Goal: Find specific page/section: Find specific page/section

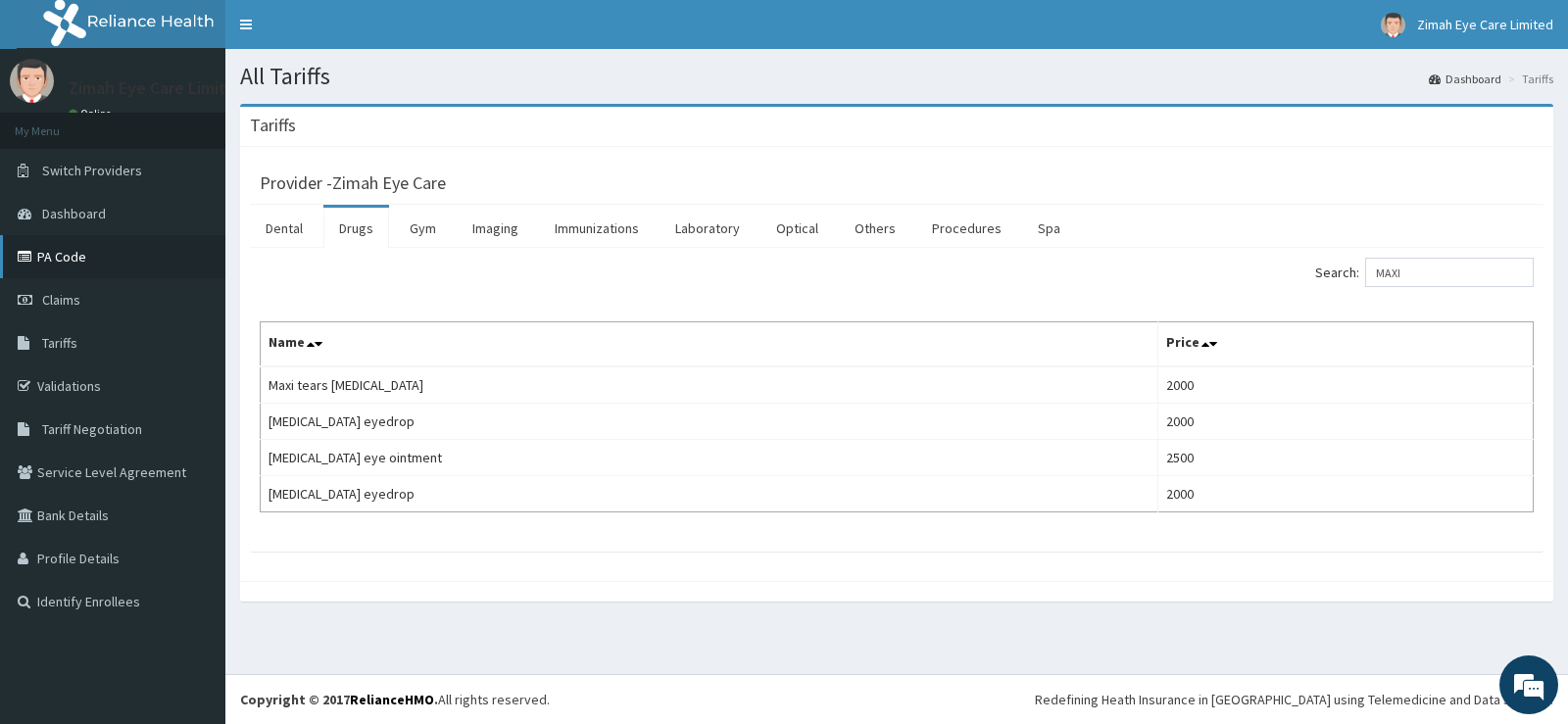
click at [93, 260] on link "PA Code" at bounding box center [112, 256] width 226 height 43
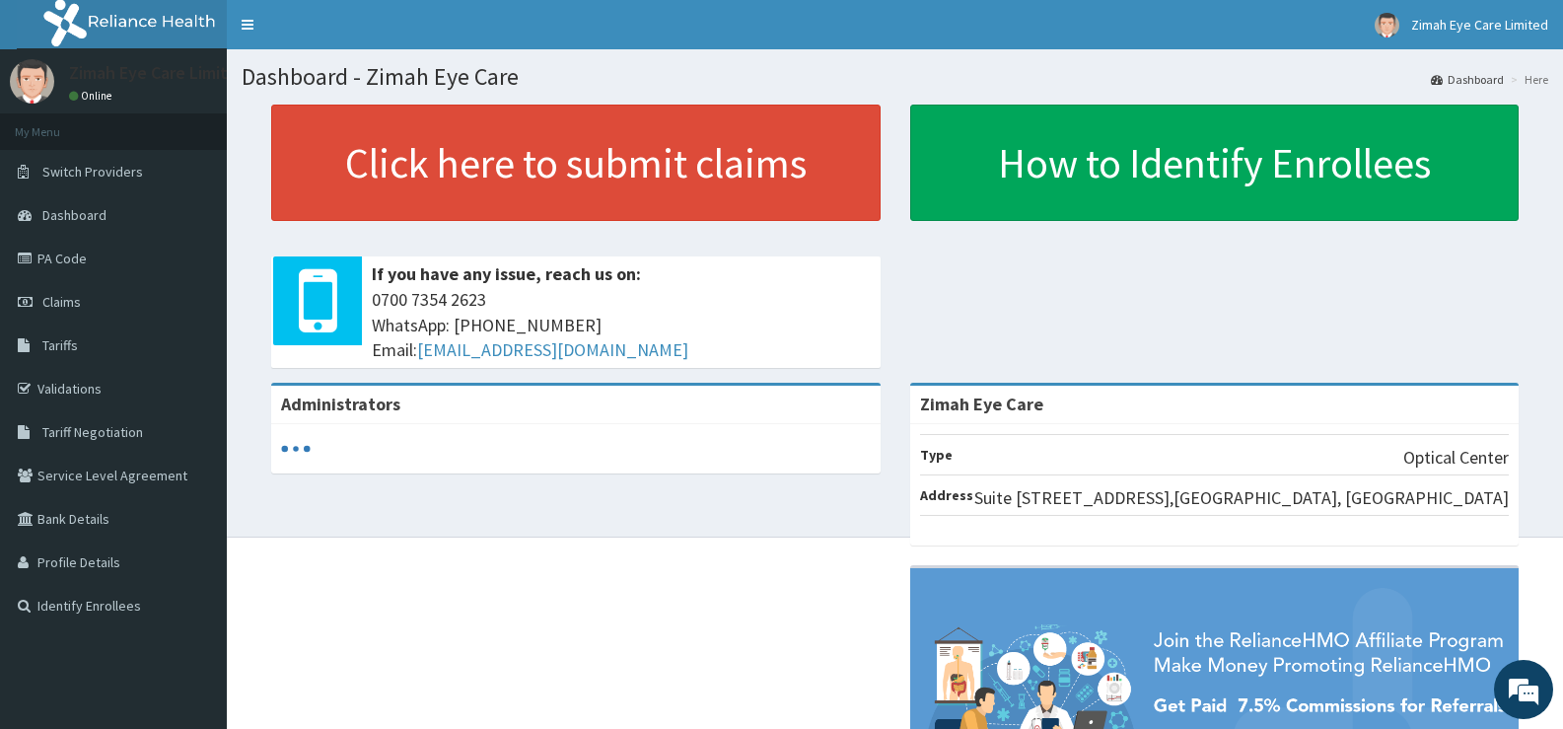
click at [77, 253] on link "PA Code" at bounding box center [113, 258] width 227 height 43
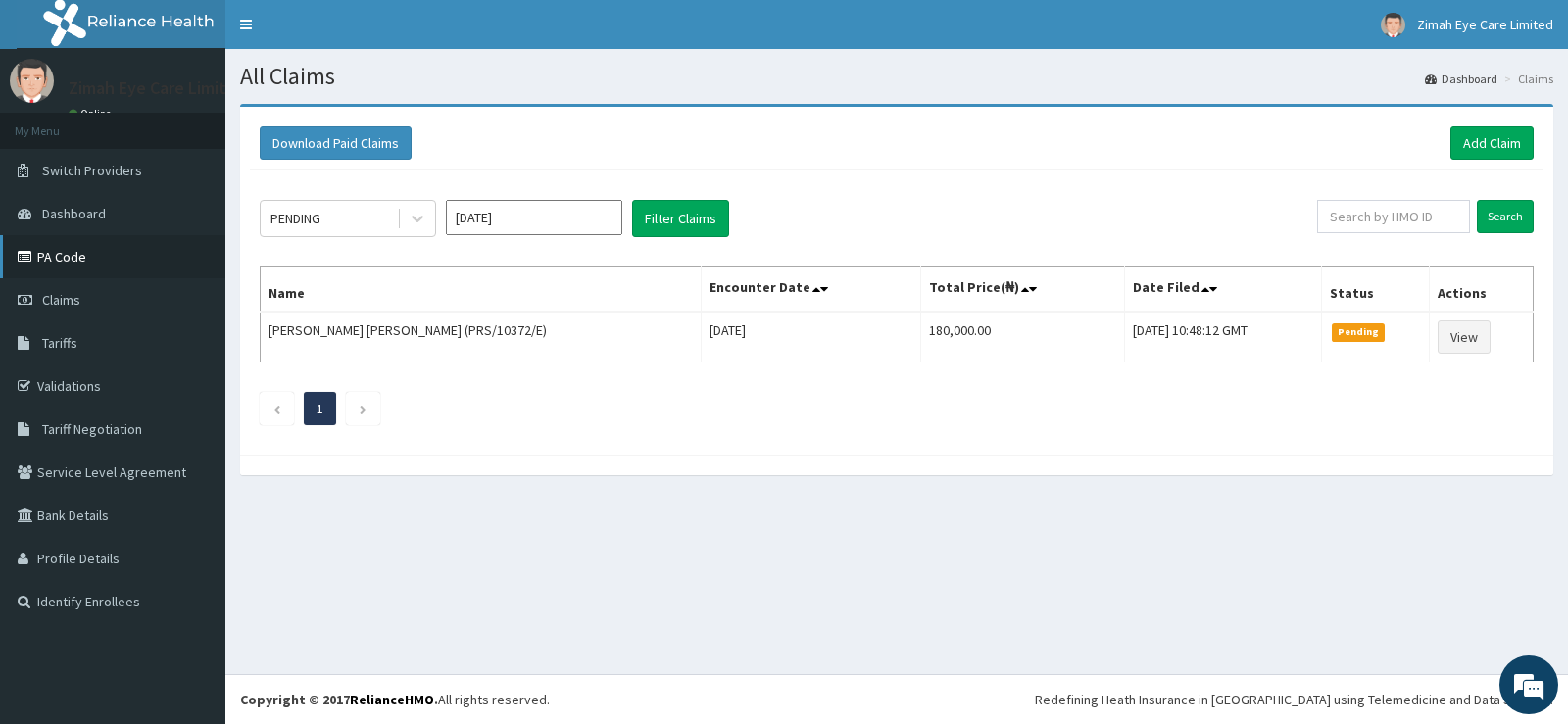
click at [59, 258] on link "PA Code" at bounding box center [112, 256] width 226 height 43
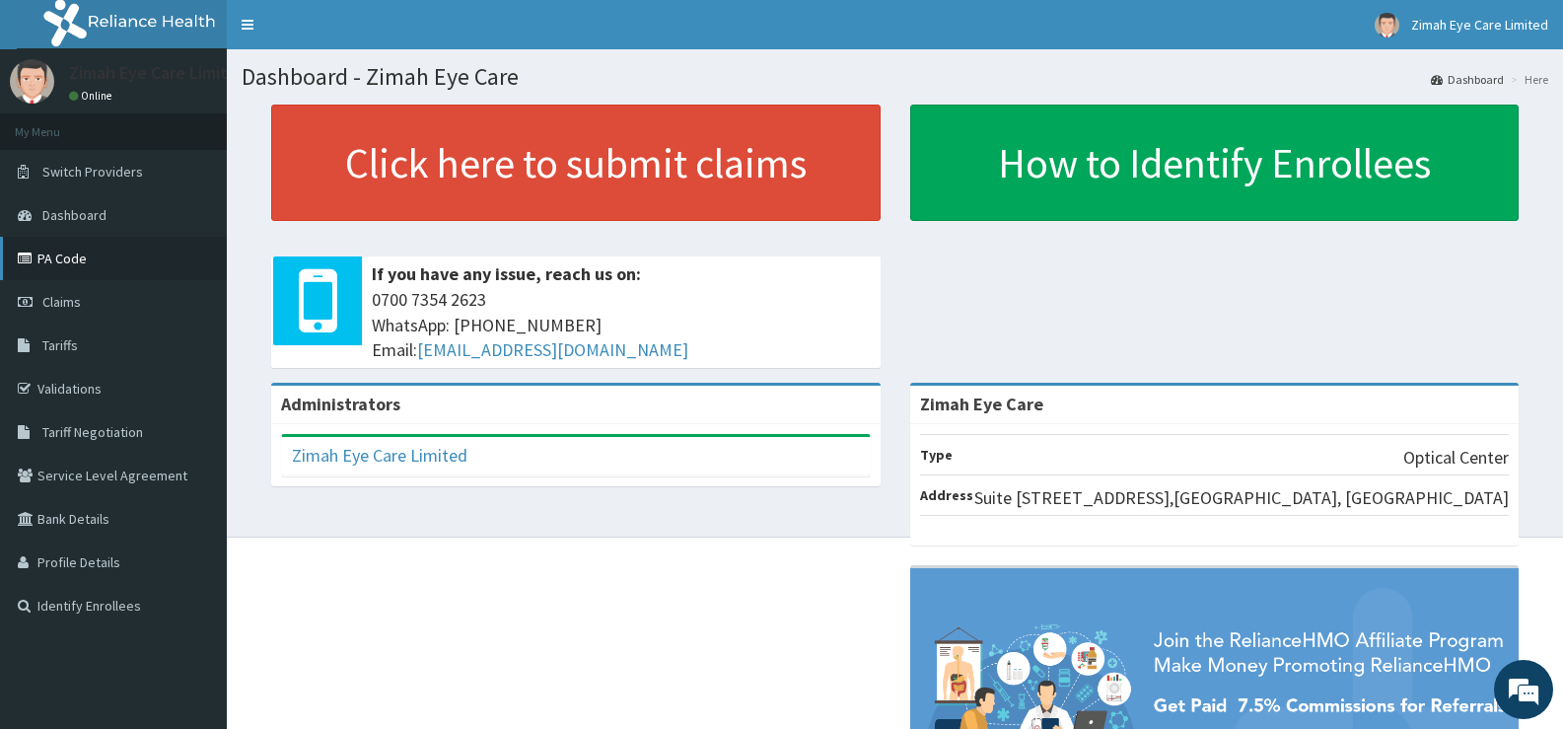
click at [116, 271] on link "PA Code" at bounding box center [113, 258] width 227 height 43
